Goal: Task Accomplishment & Management: Manage account settings

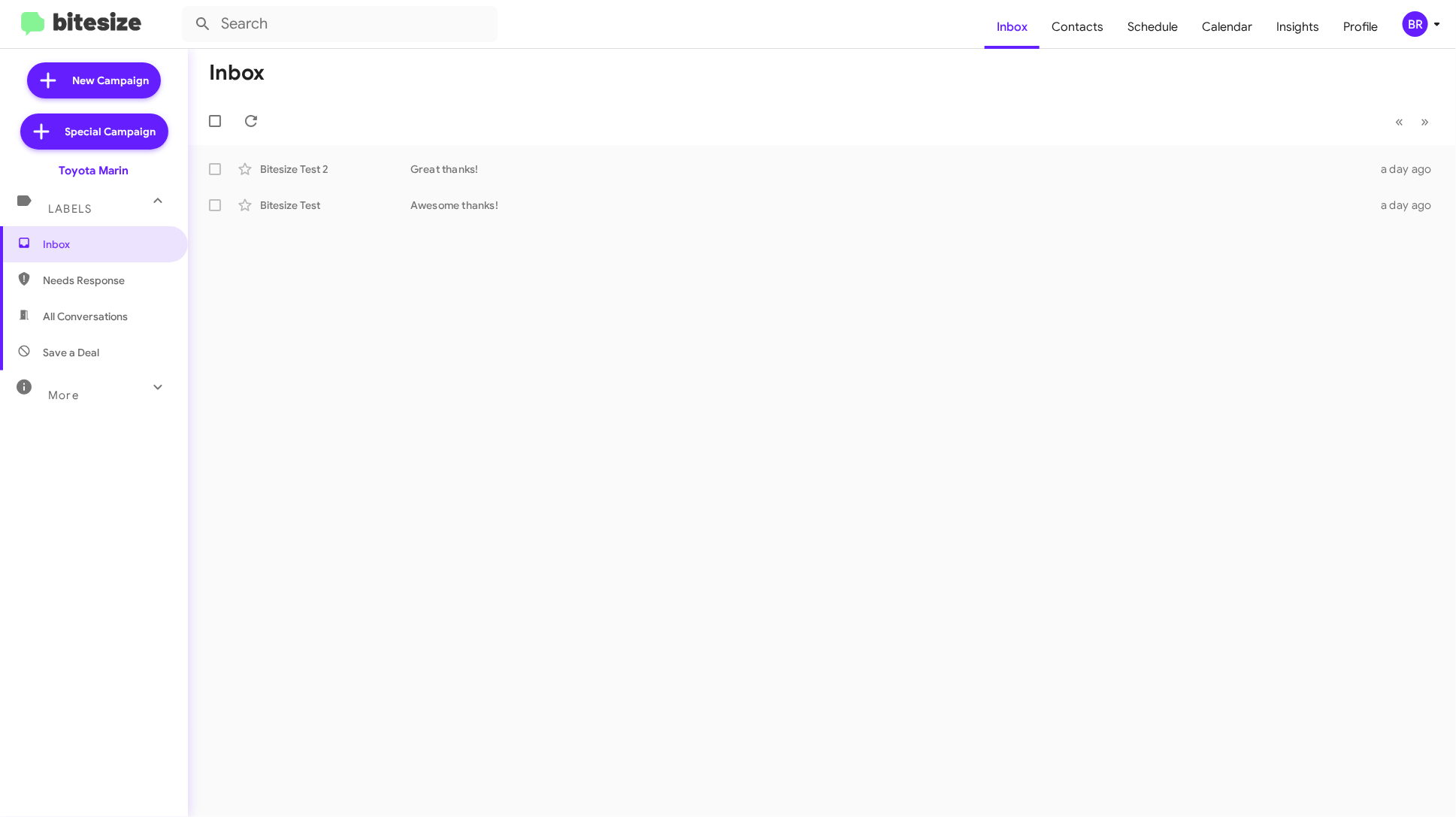
click at [1415, 15] on div "BR" at bounding box center [1416, 24] width 26 height 26
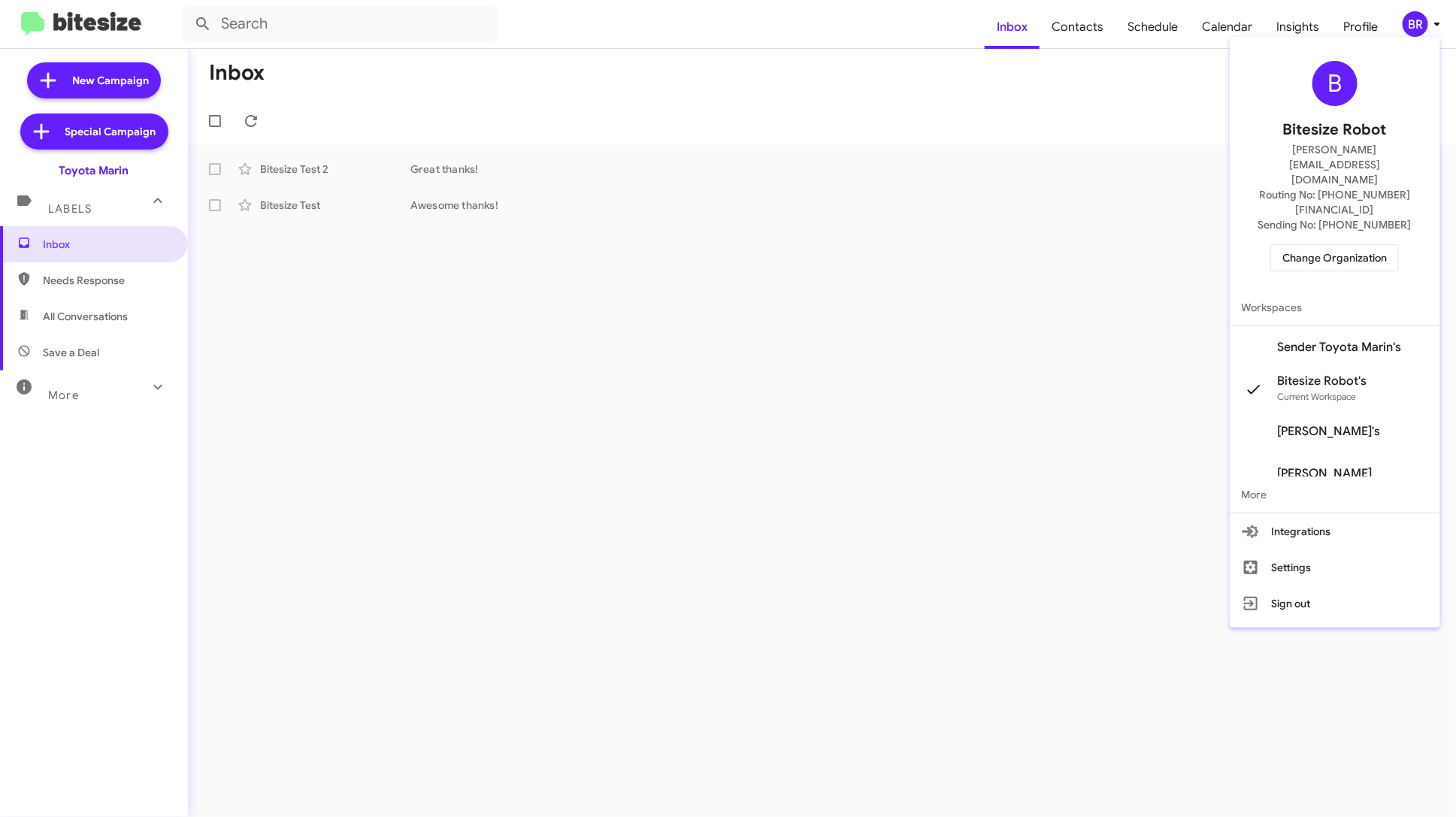
click at [1324, 339] on span "Sender Toyota Marin's" at bounding box center [1340, 347] width 124 height 15
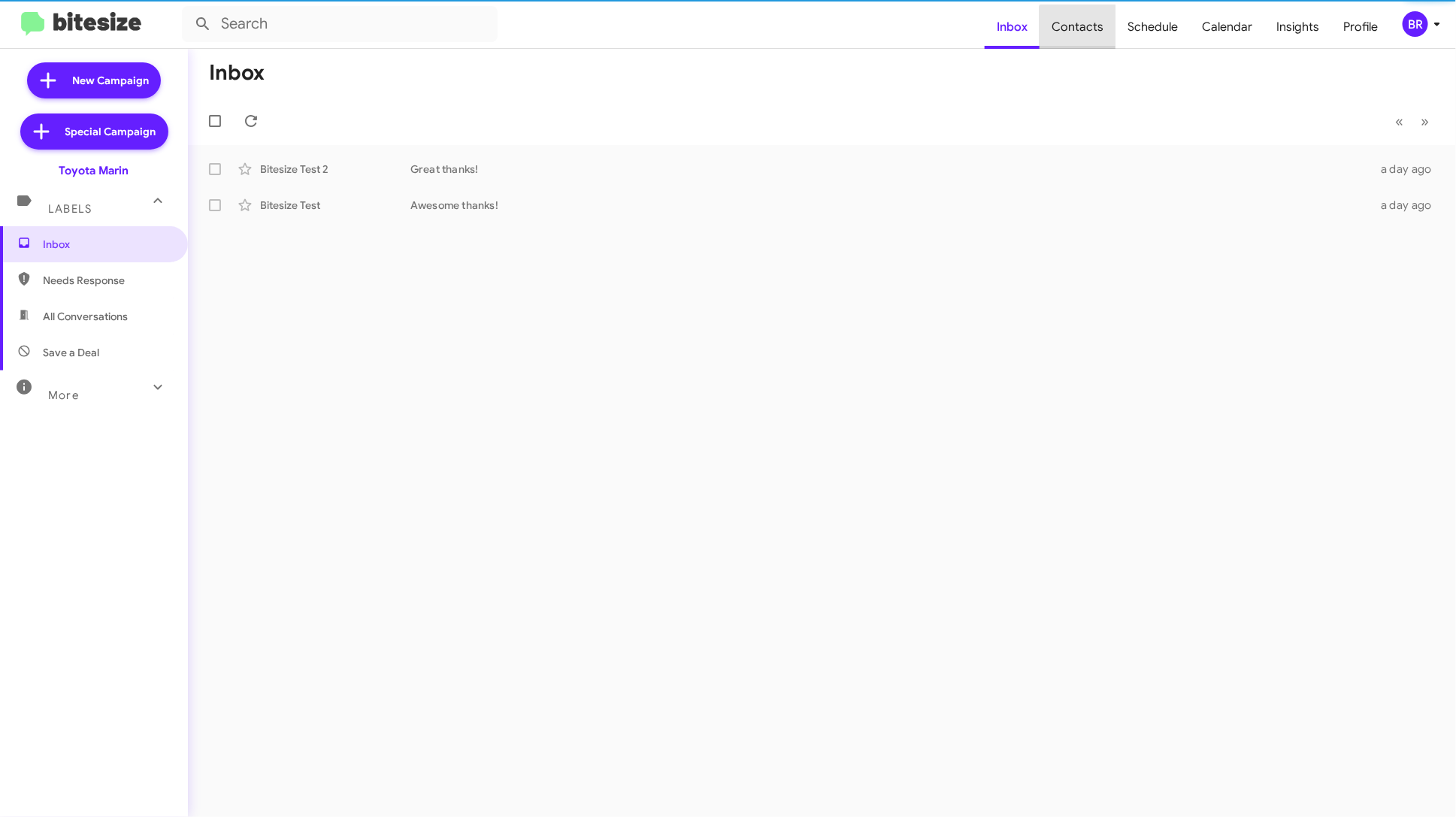
click at [1085, 34] on span "Contacts" at bounding box center [1077, 26] width 76 height 44
type input "in:groups"
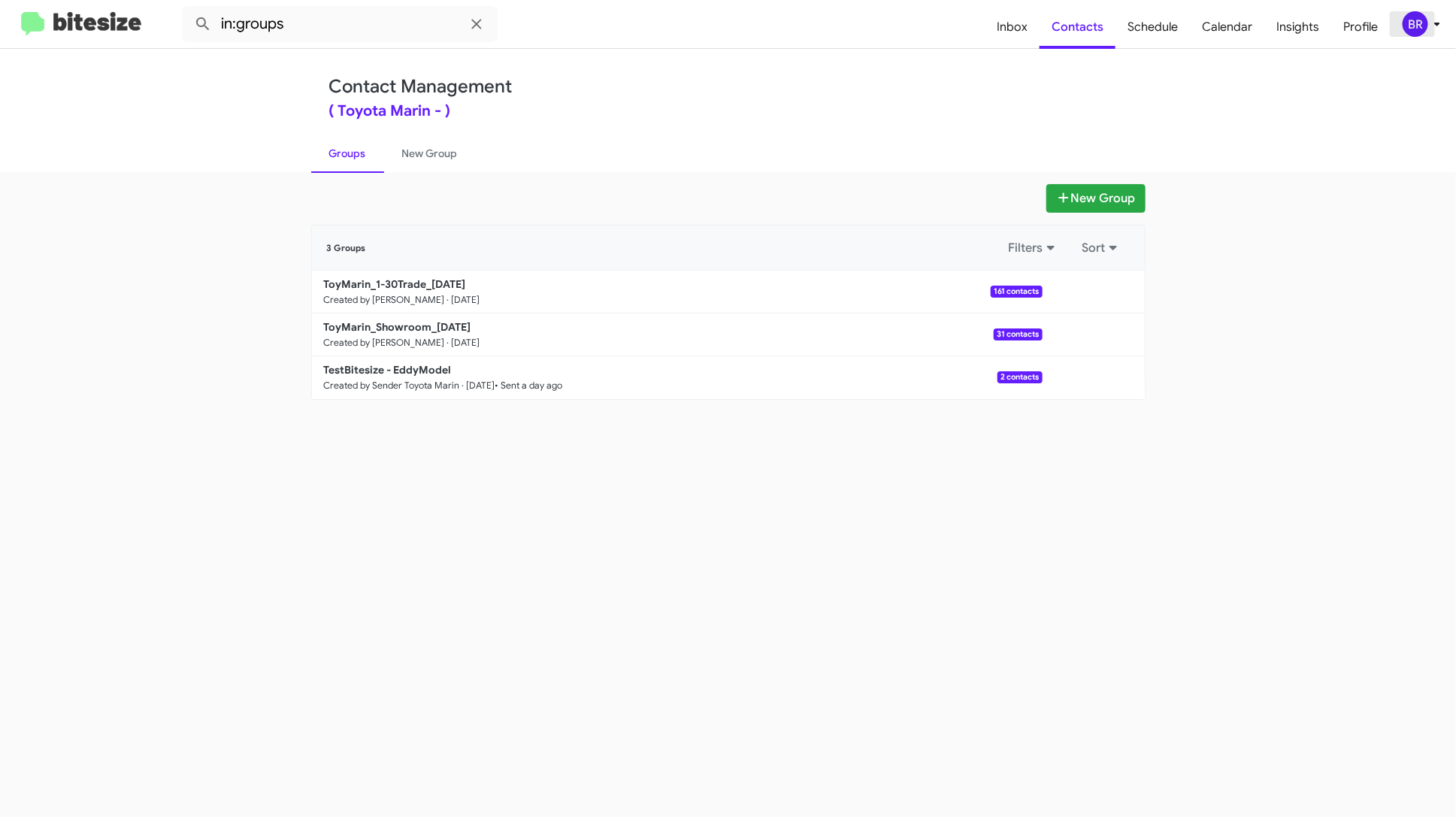
click at [1422, 19] on div "BR" at bounding box center [1416, 24] width 26 height 26
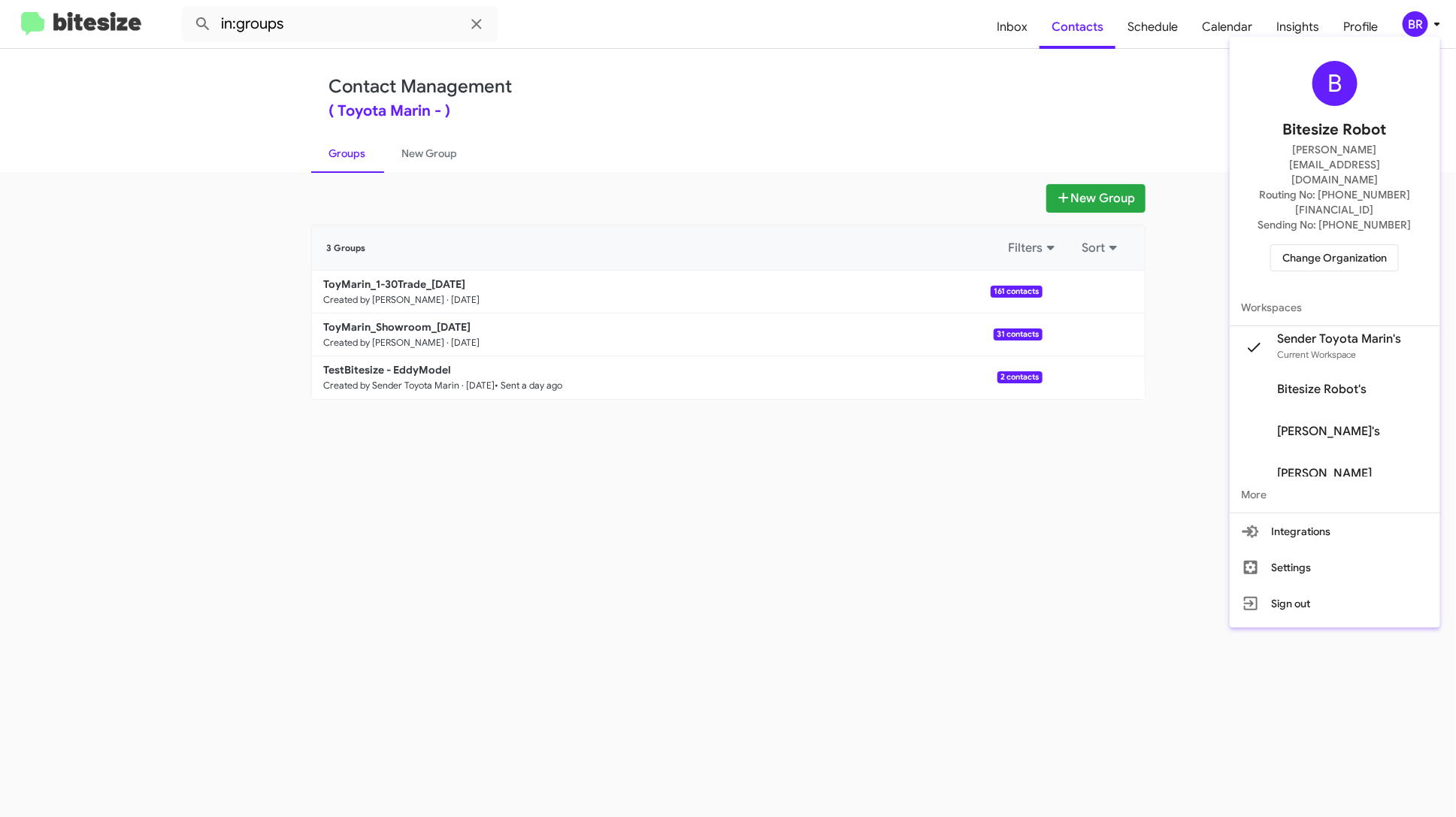
click at [1380, 245] on span "Change Organization" at bounding box center [1335, 258] width 104 height 26
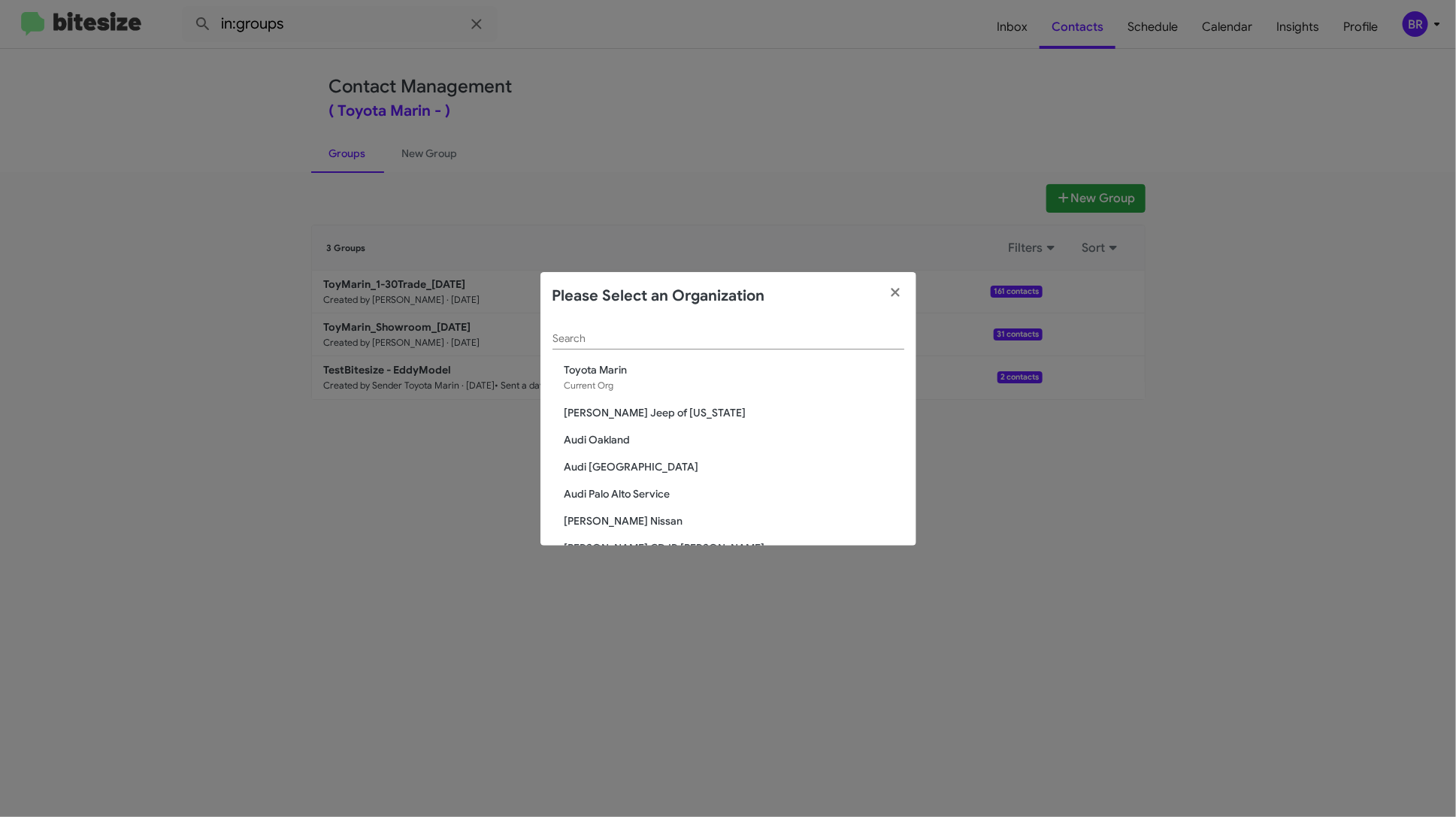
click at [684, 329] on div "Search" at bounding box center [728, 335] width 352 height 29
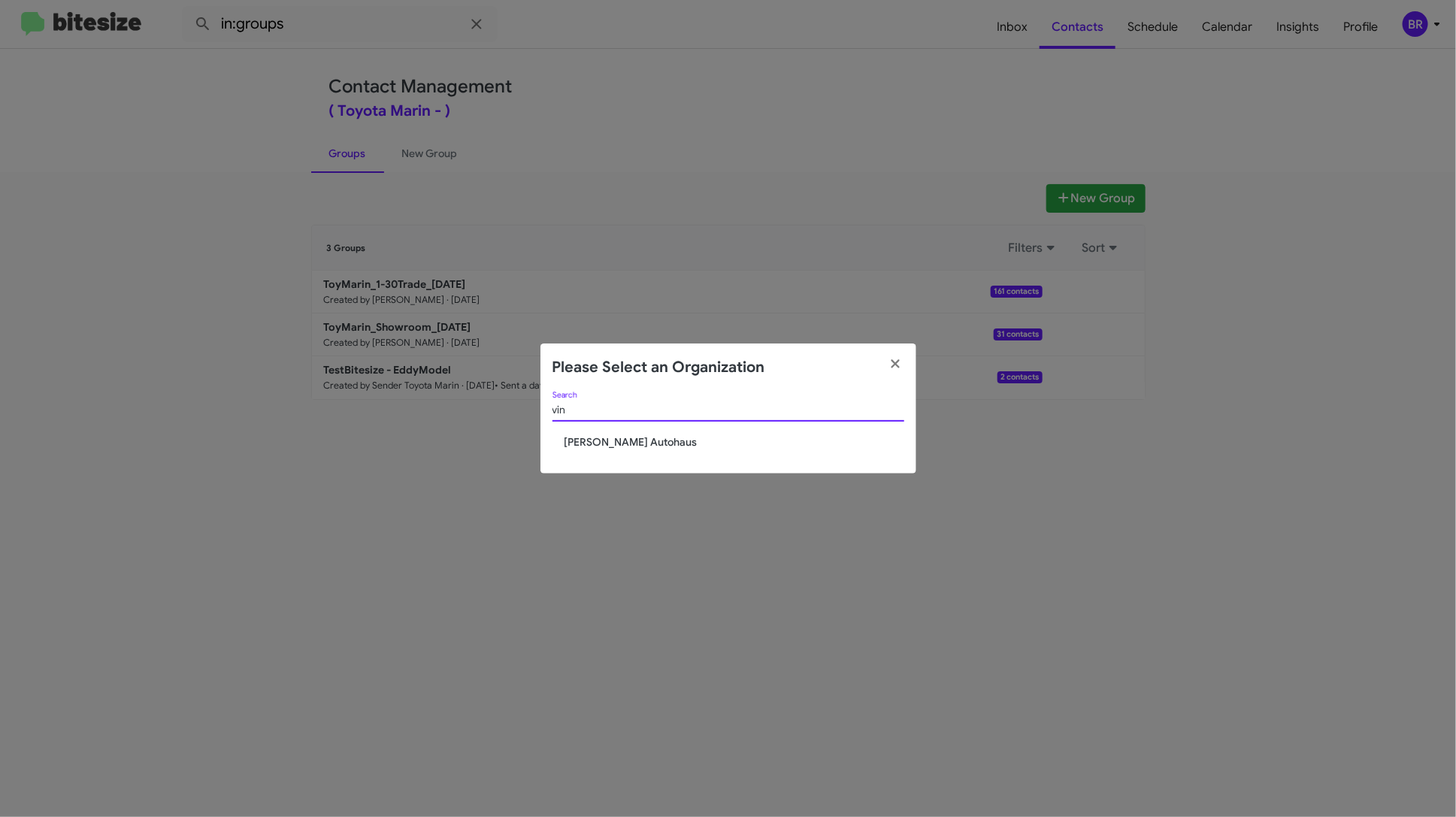
type input "vin"
click at [634, 442] on span "[PERSON_NAME] Autohaus" at bounding box center [734, 442] width 339 height 15
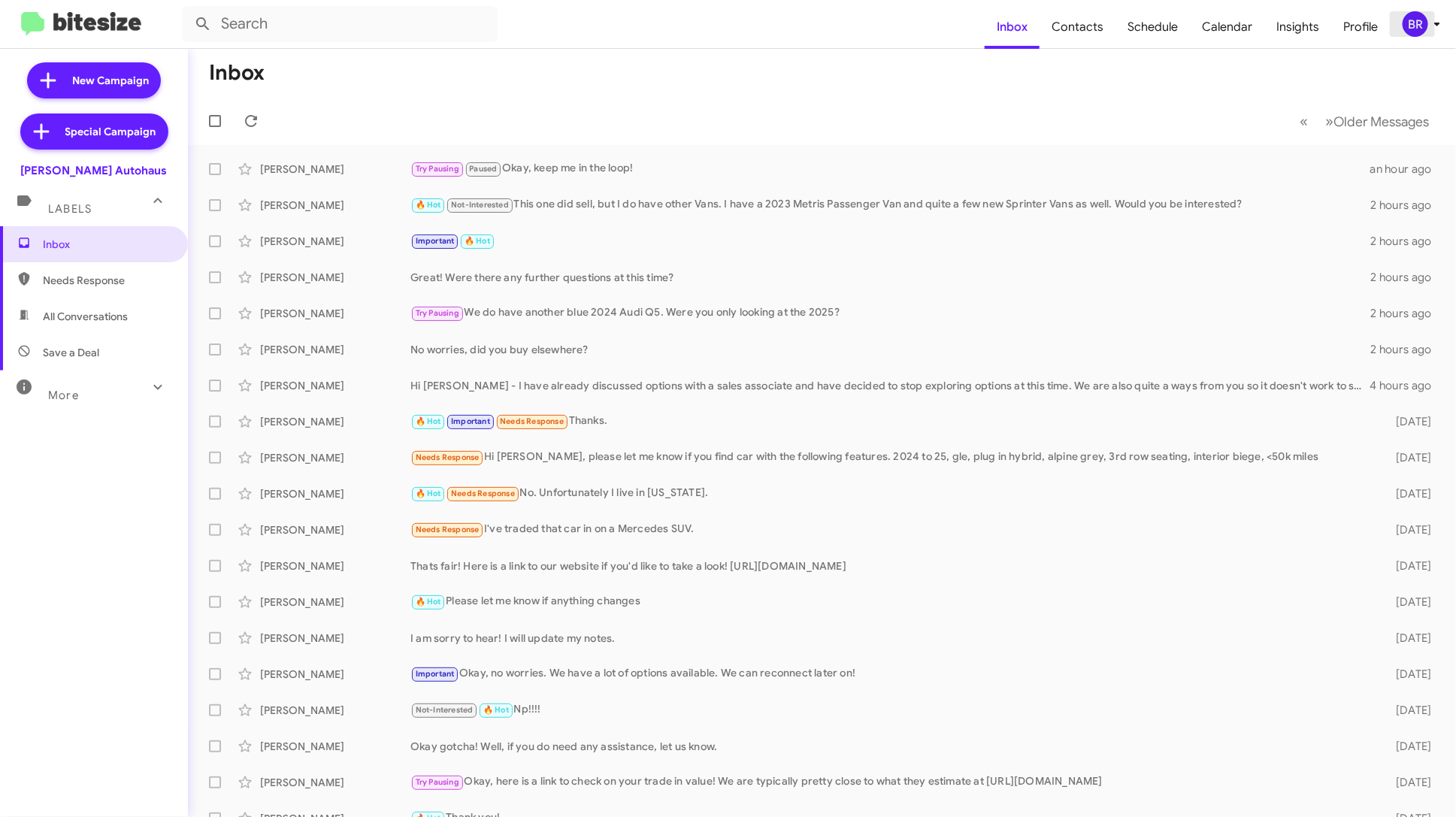
click at [1420, 20] on div "BR" at bounding box center [1416, 24] width 26 height 26
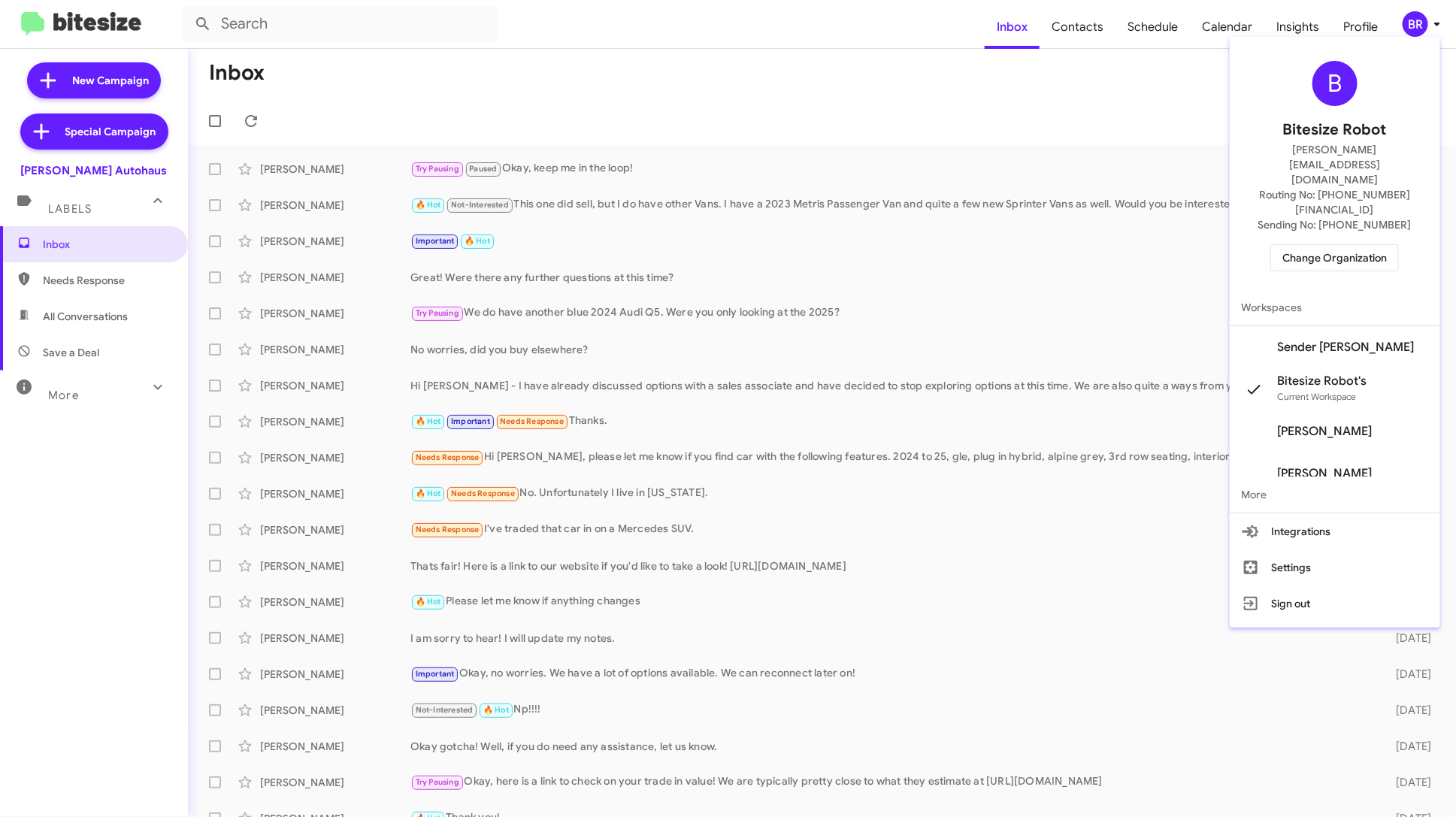
click at [1337, 326] on span "Sender [PERSON_NAME]" at bounding box center [1335, 347] width 210 height 42
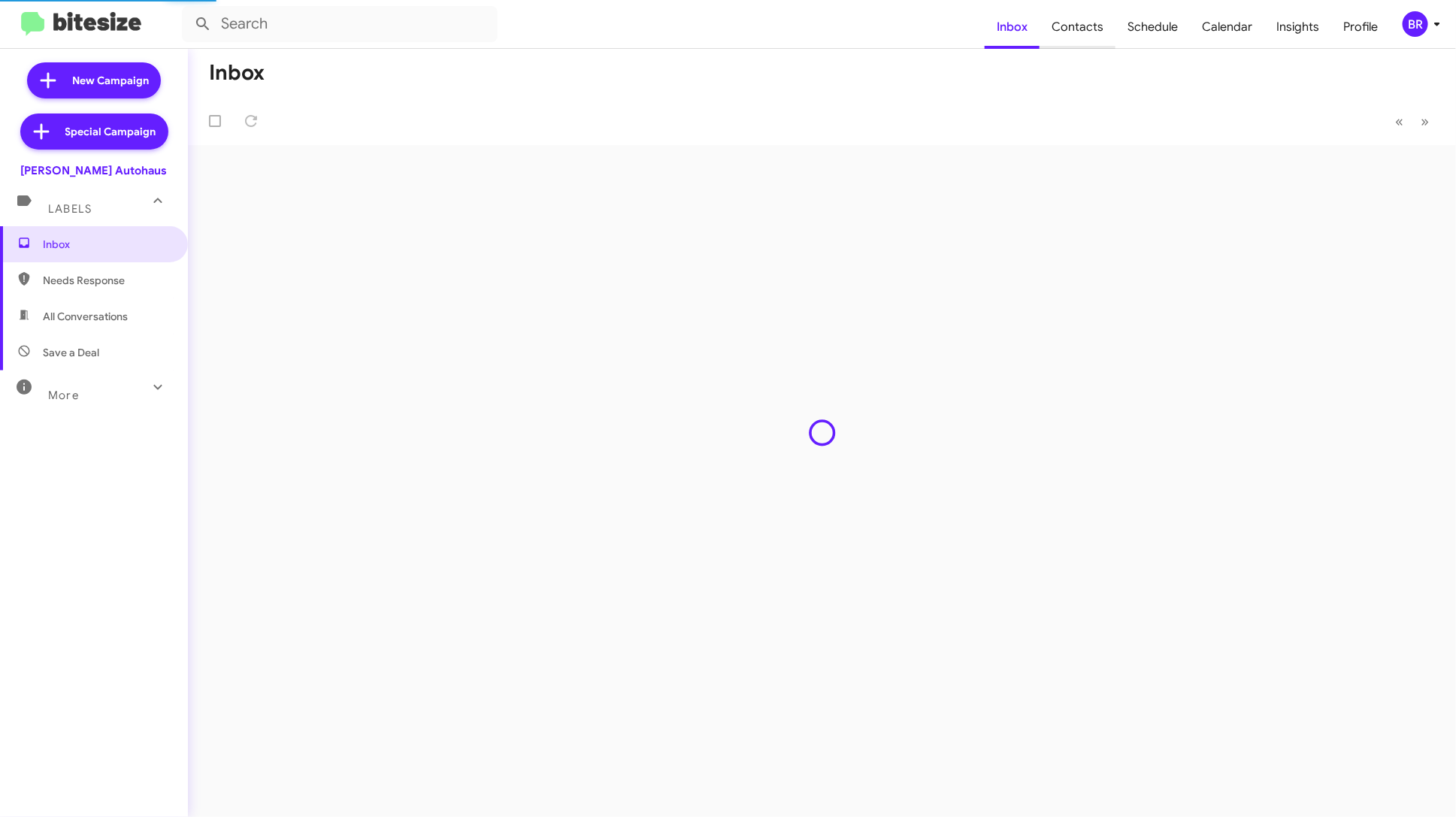
click at [1099, 32] on span "Contacts" at bounding box center [1077, 26] width 76 height 44
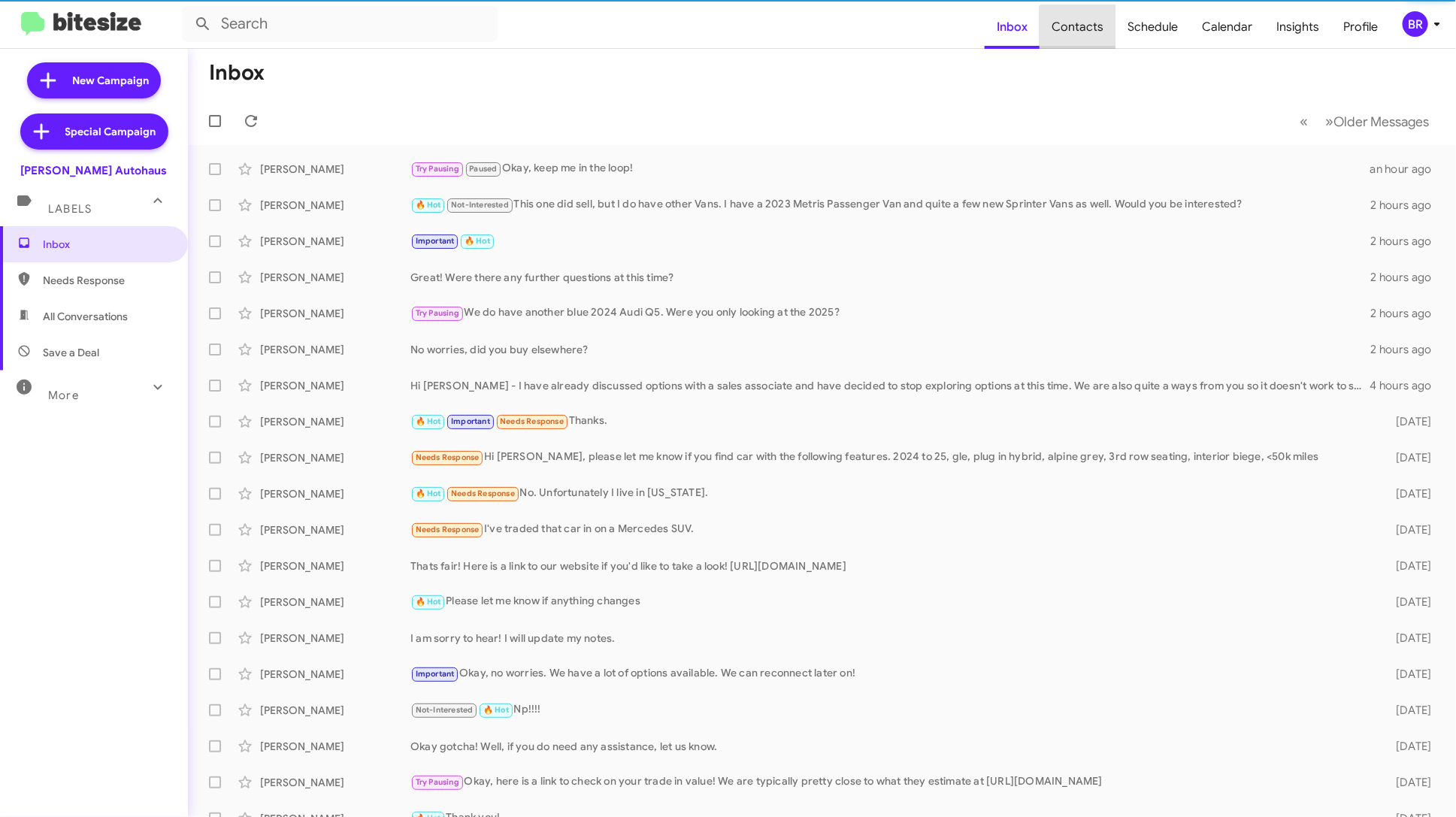
type input "in:groups"
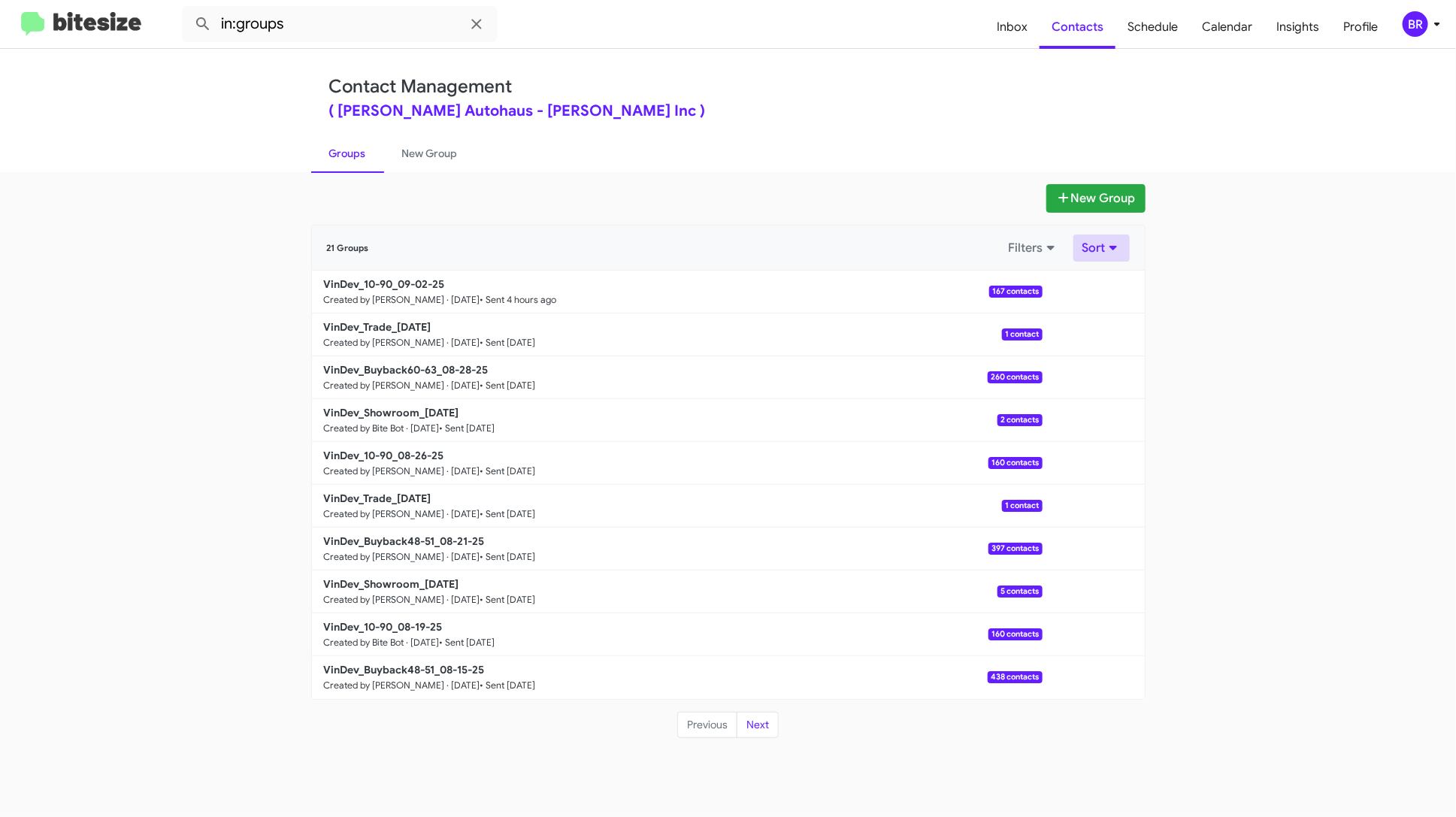
click at [1099, 251] on button "Sort" at bounding box center [1102, 248] width 56 height 27
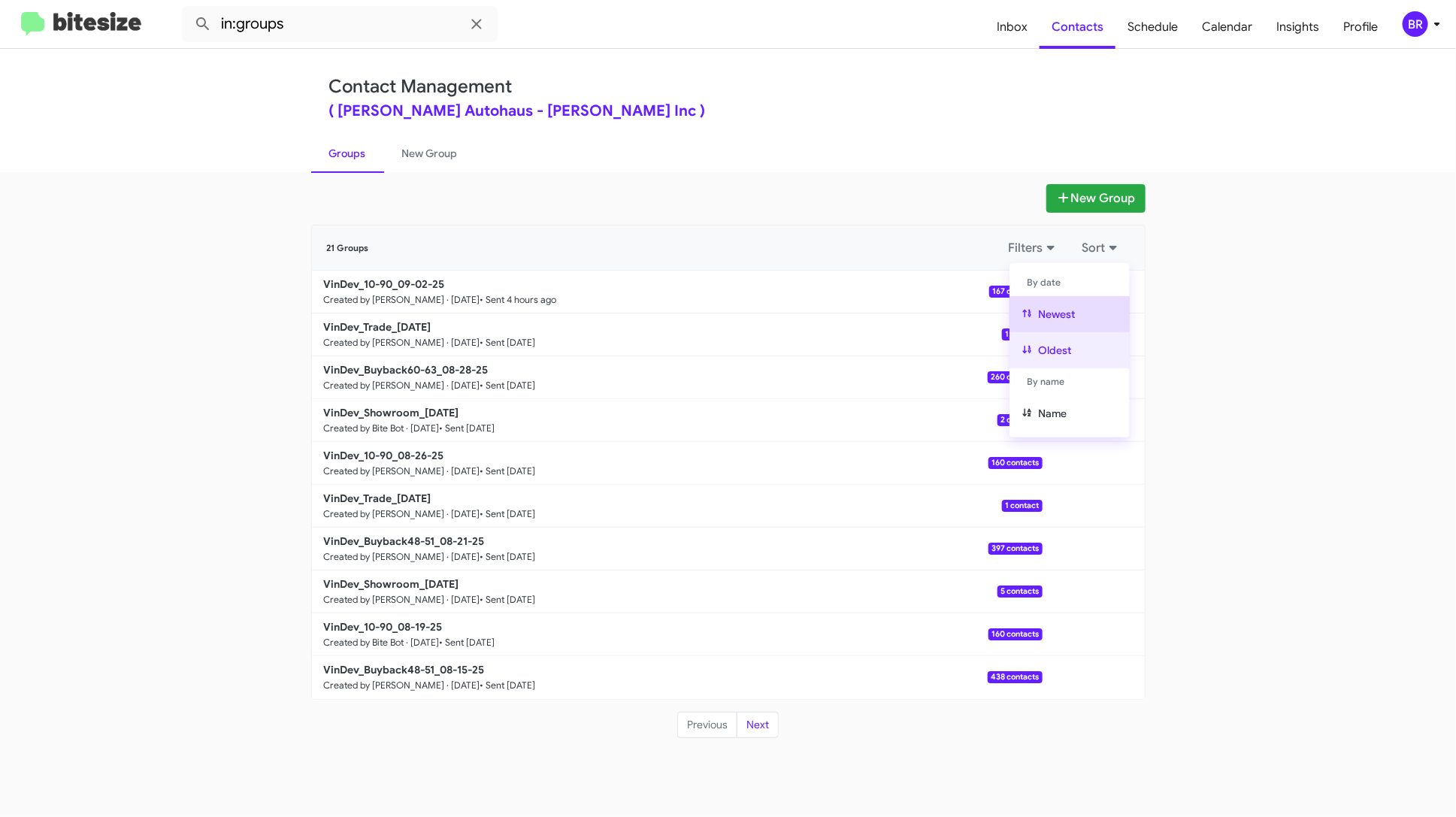
click at [1098, 350] on button "Oldest" at bounding box center [1070, 350] width 121 height 36
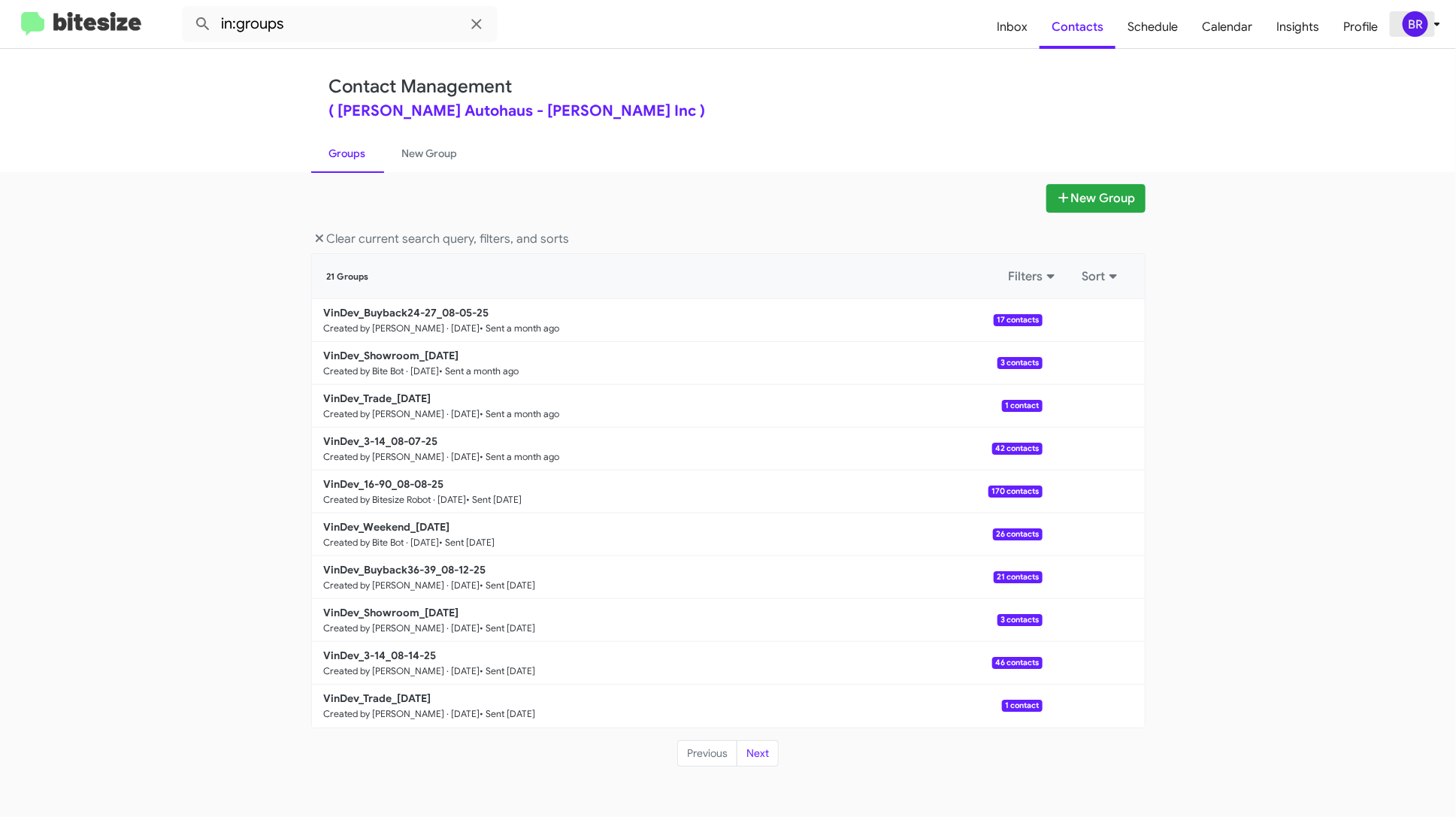
click at [1424, 15] on div "BR" at bounding box center [1416, 24] width 26 height 26
